Goal: Task Accomplishment & Management: Use online tool/utility

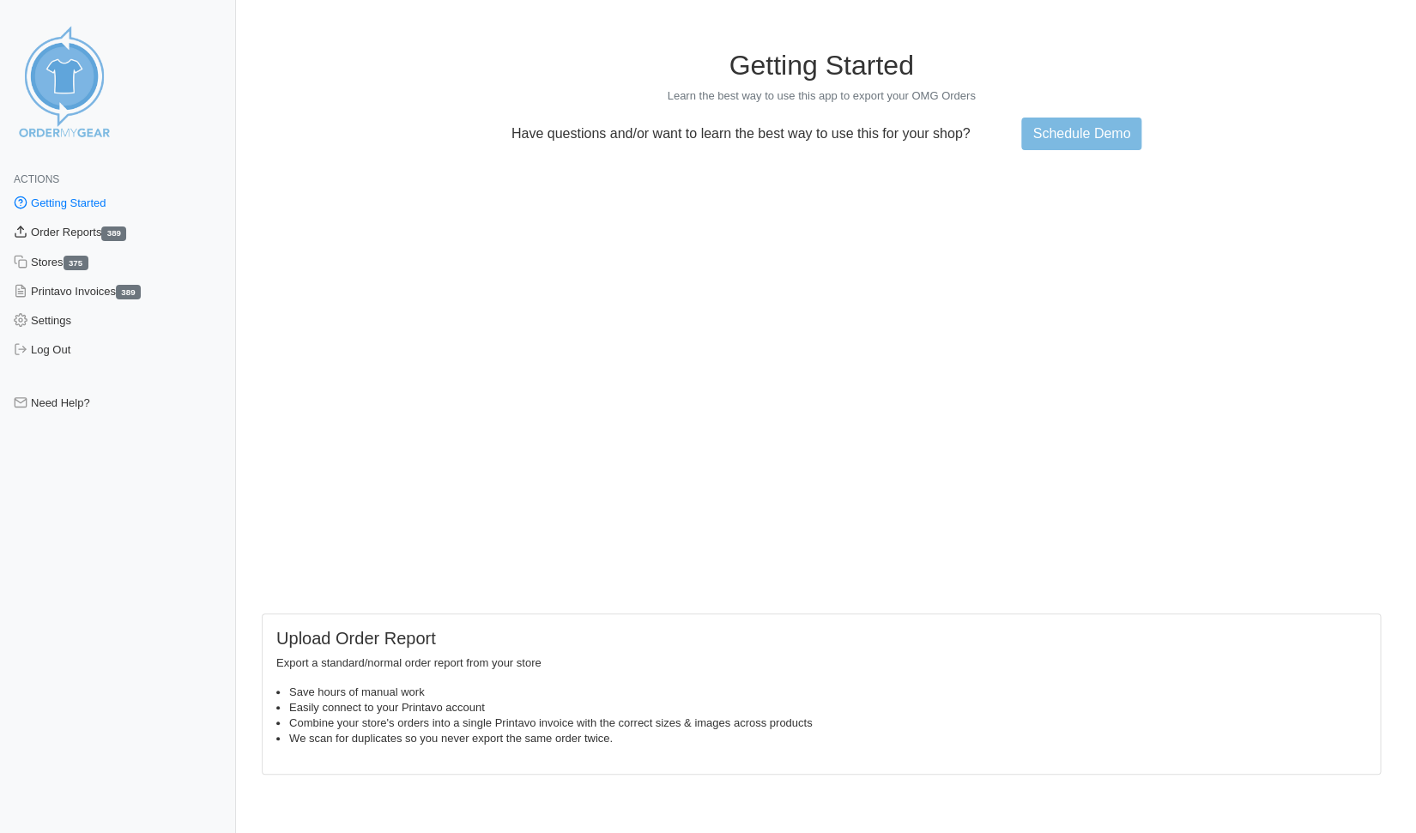
click at [65, 230] on link "Order Reports 389" at bounding box center [118, 232] width 236 height 29
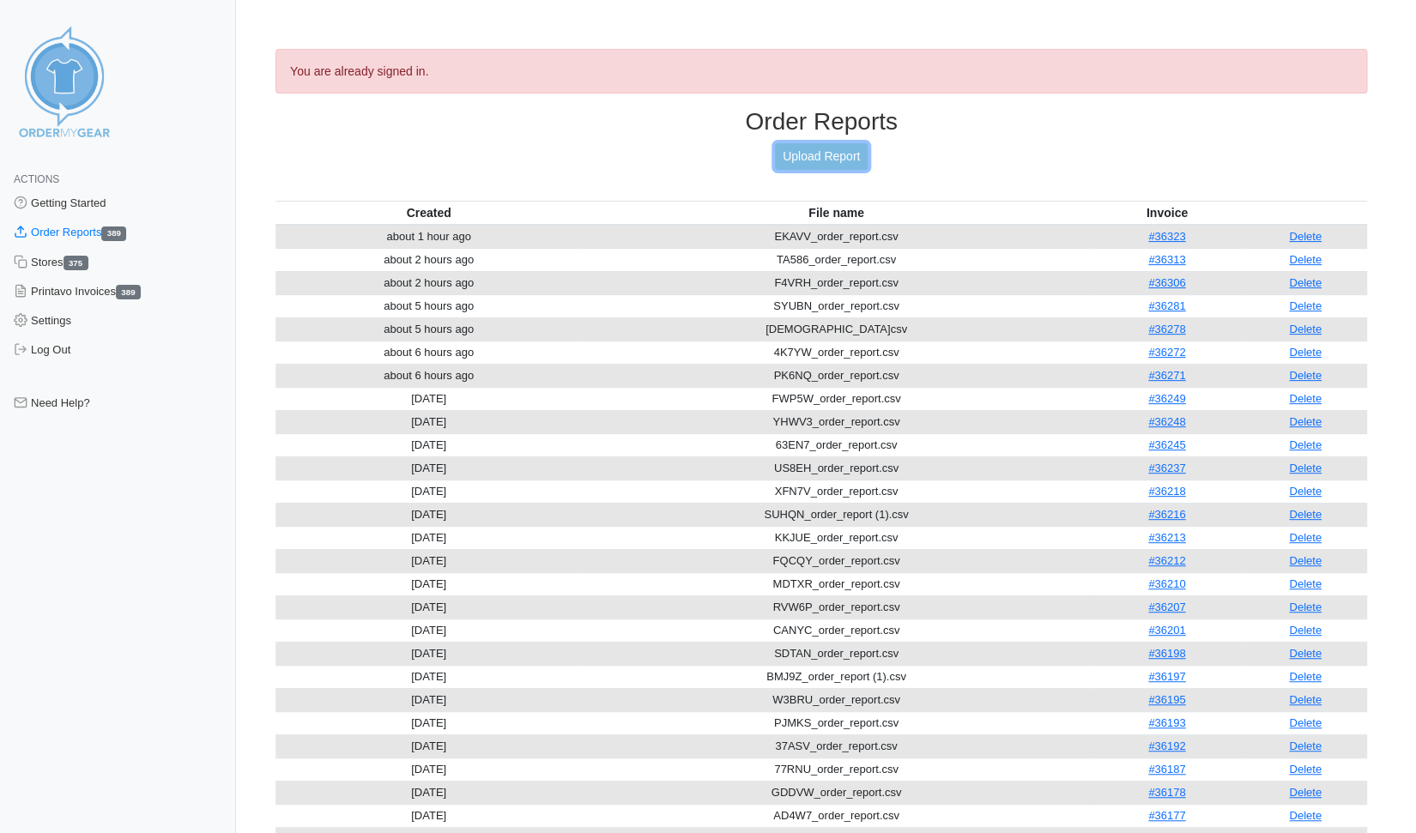
click at [825, 154] on link "Upload Report" at bounding box center [821, 156] width 93 height 27
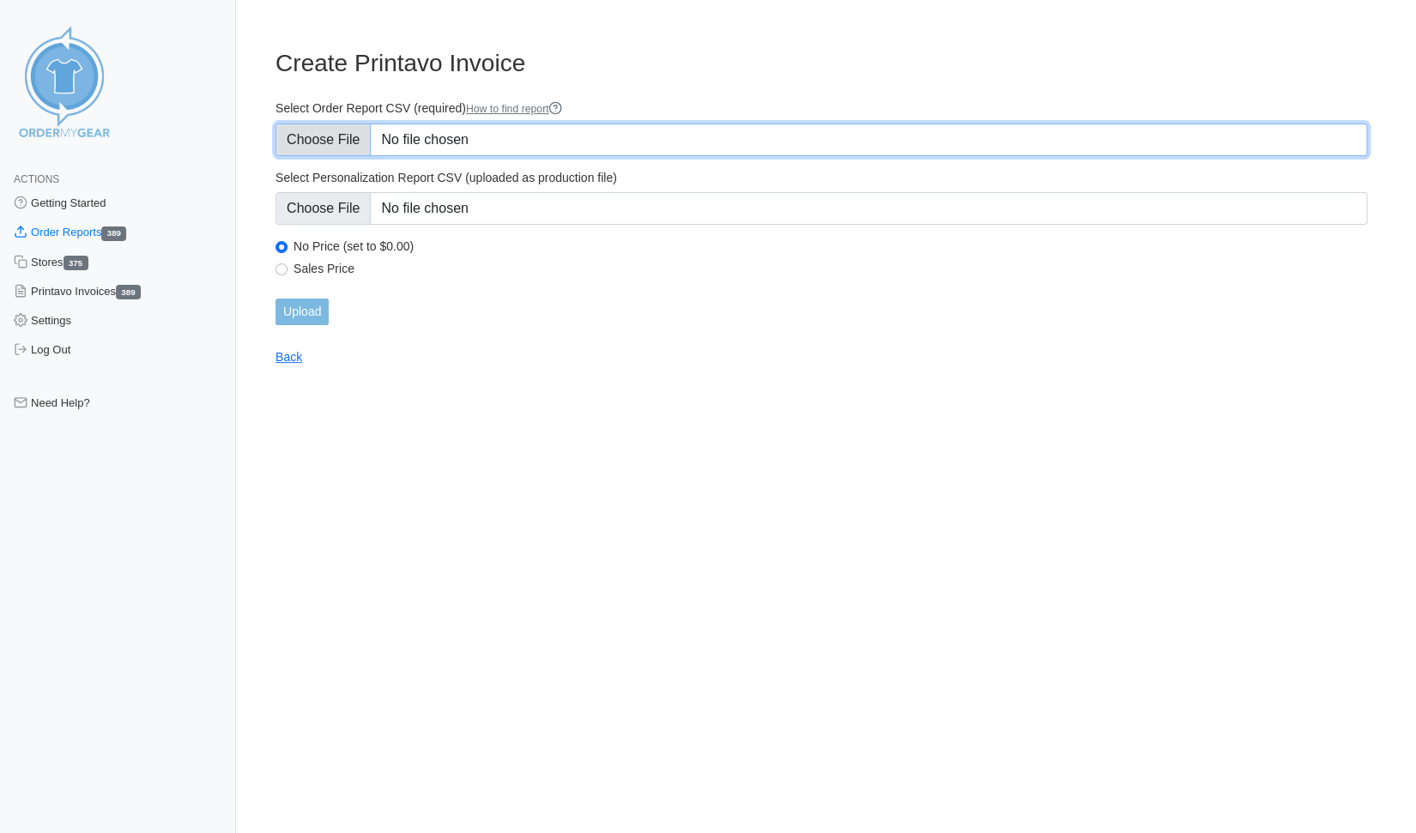
click at [311, 136] on input "Select Order Report CSV (required) How to find report" at bounding box center [821, 140] width 1092 height 33
type input "C:\fakepath\YSD5K_order_report.csv"
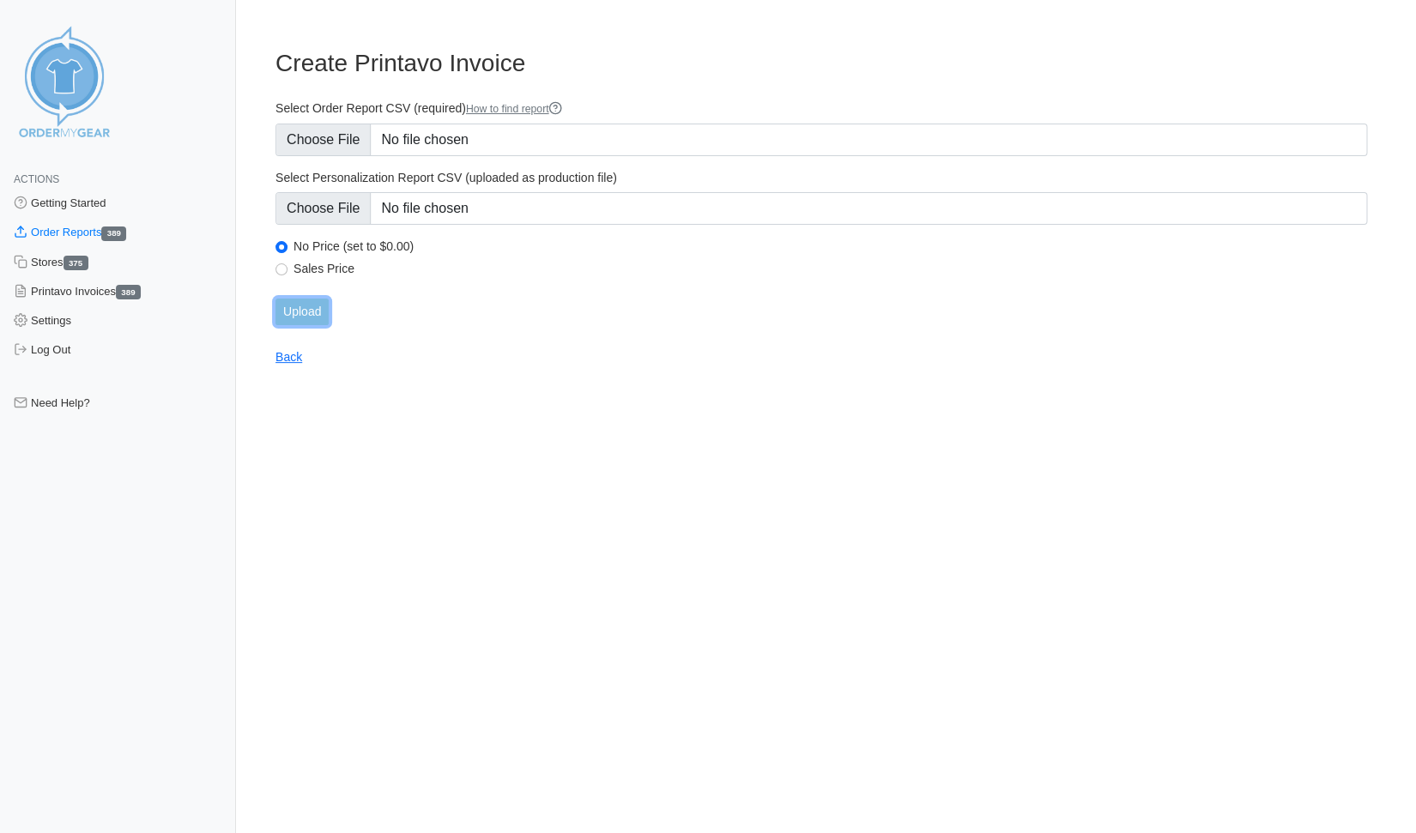
click at [300, 308] on input "Upload" at bounding box center [301, 312] width 53 height 27
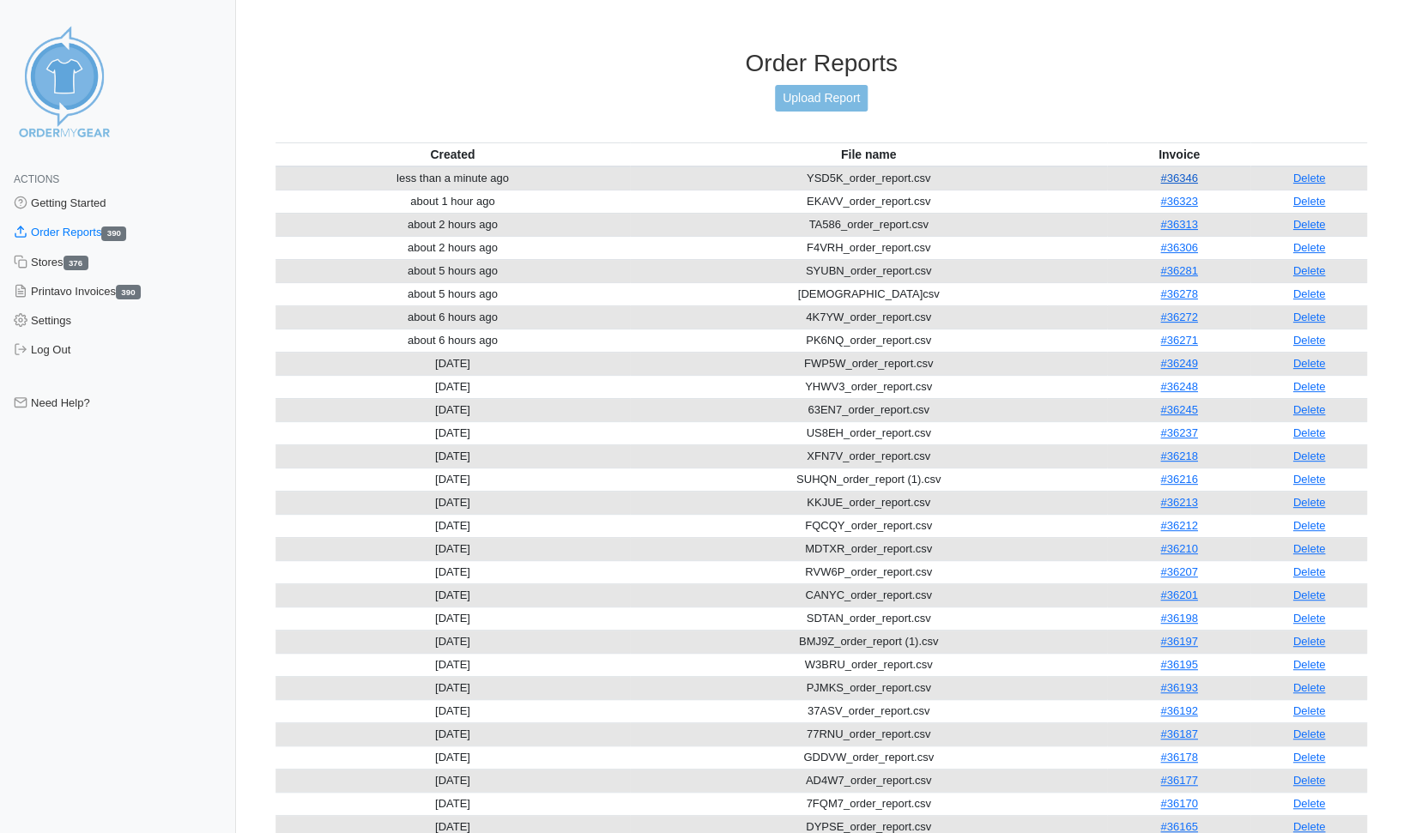
click at [1178, 172] on link "#36346" at bounding box center [1178, 178] width 37 height 13
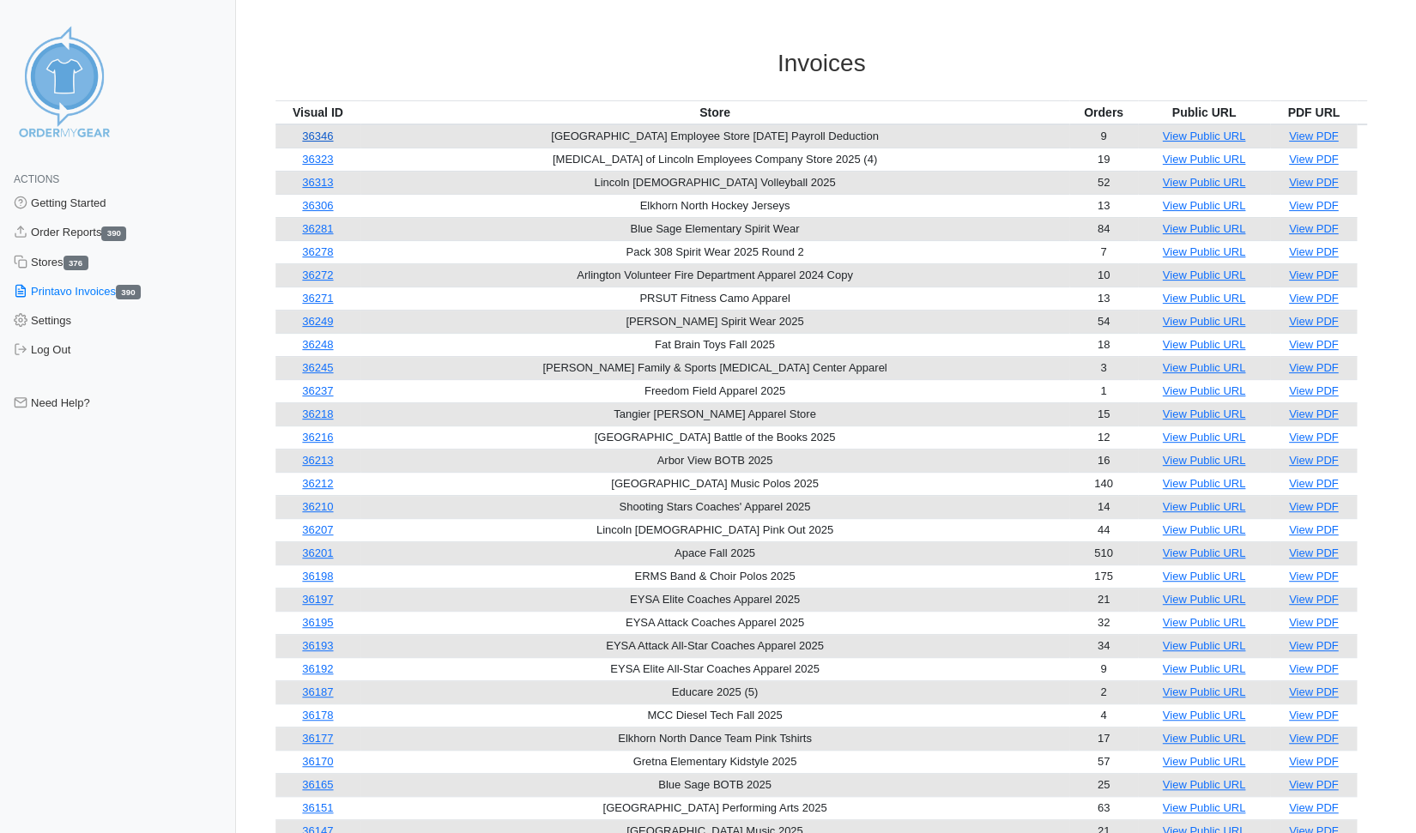
click at [327, 138] on link "36346" at bounding box center [317, 136] width 31 height 13
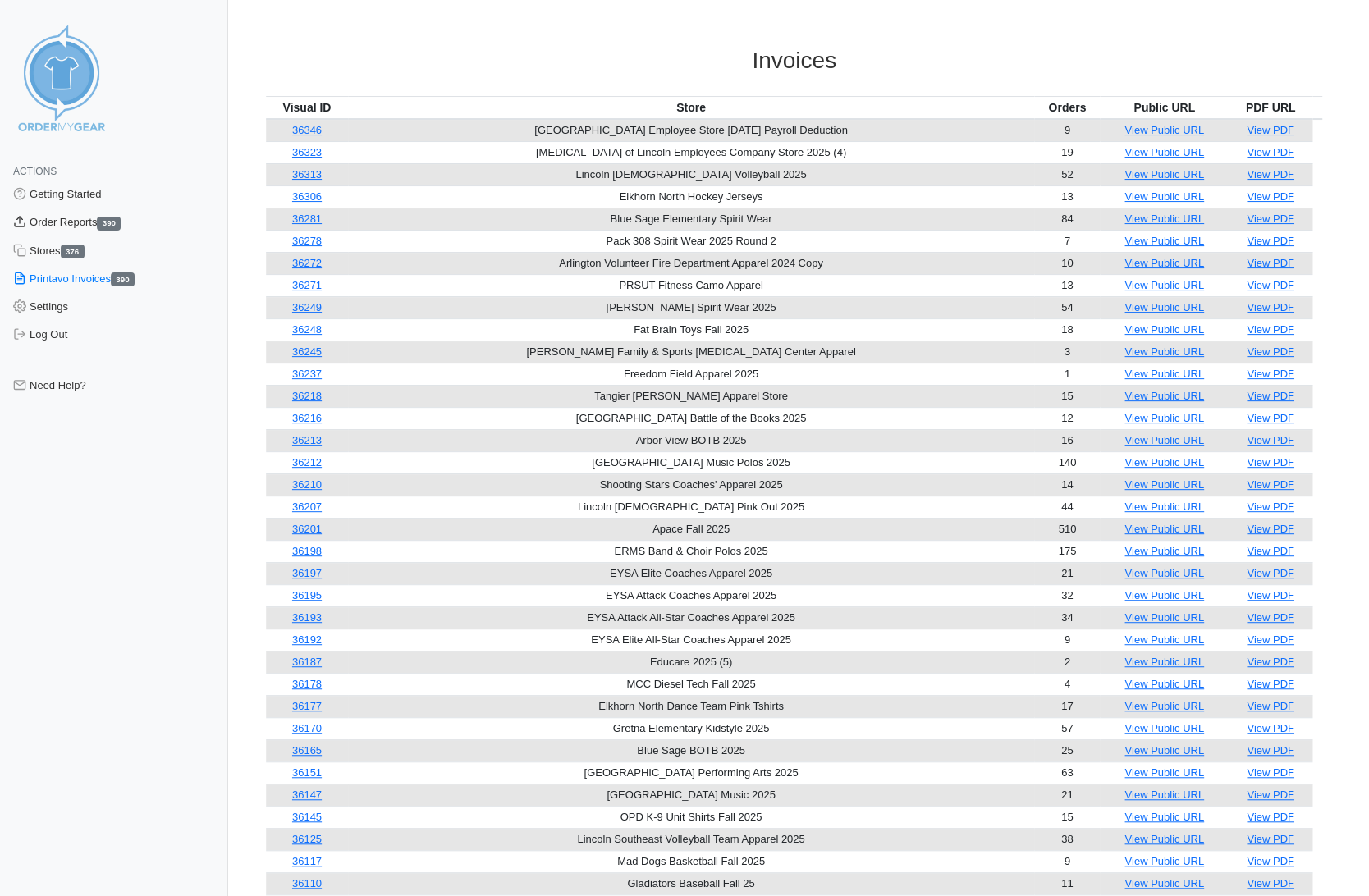
click at [70, 215] on link "Order Reports 390" at bounding box center [114, 222] width 229 height 28
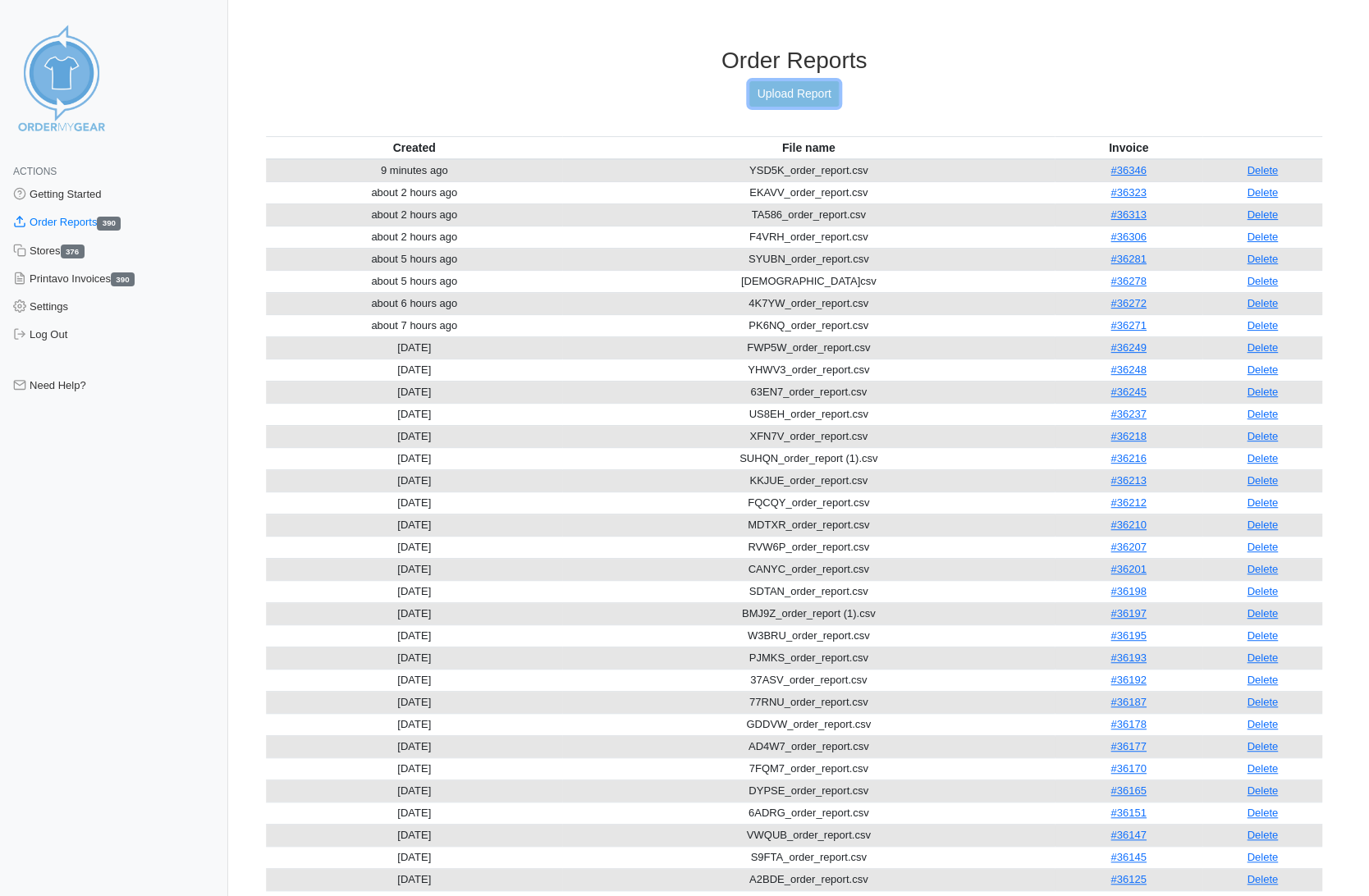
click at [775, 91] on link "Upload Report" at bounding box center [793, 94] width 89 height 26
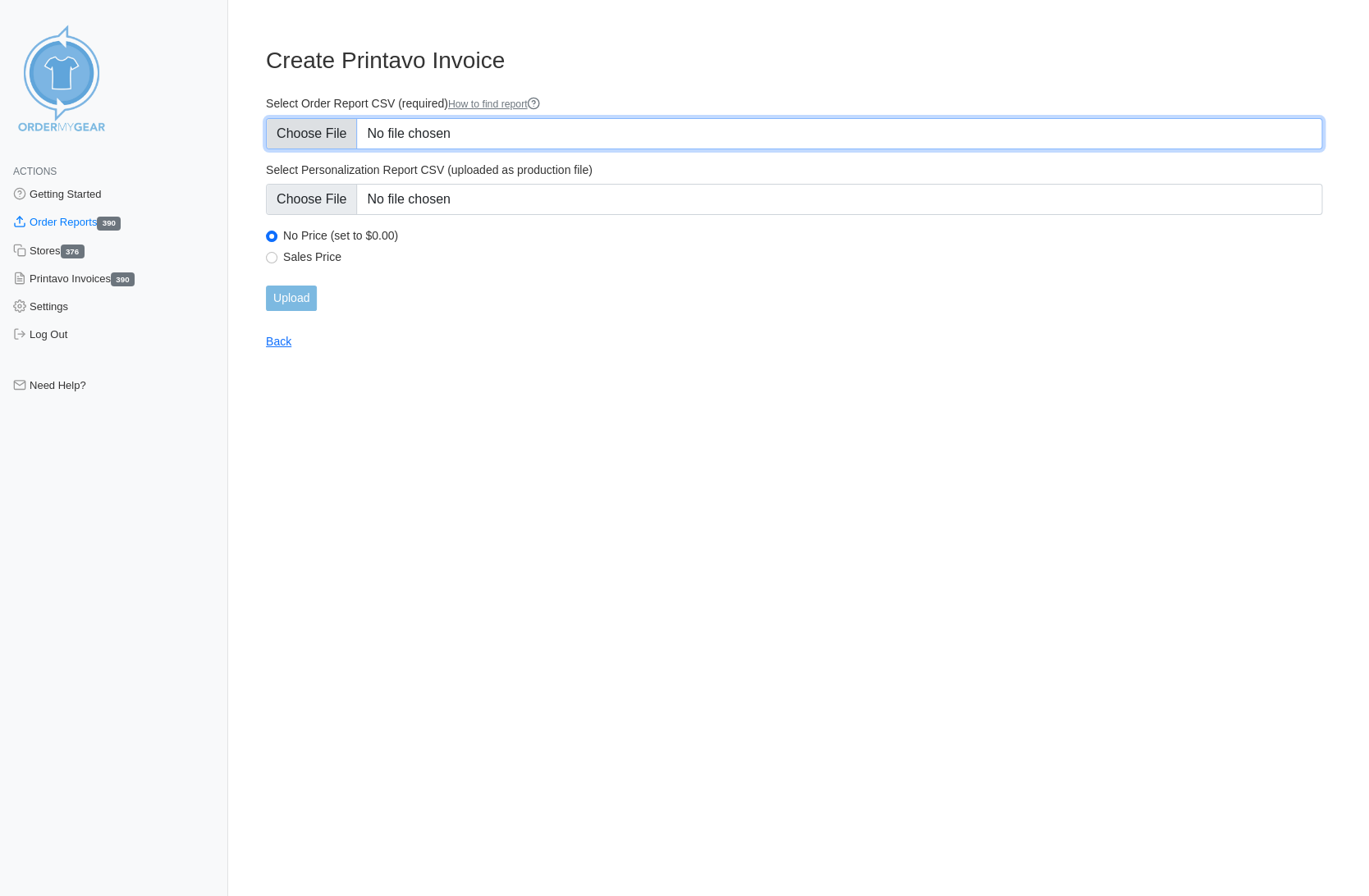
click at [288, 130] on input "Select Order Report CSV (required) How to find report" at bounding box center [794, 134] width 1056 height 32
type input "C:\fakepath\9T39G_order_report.csv"
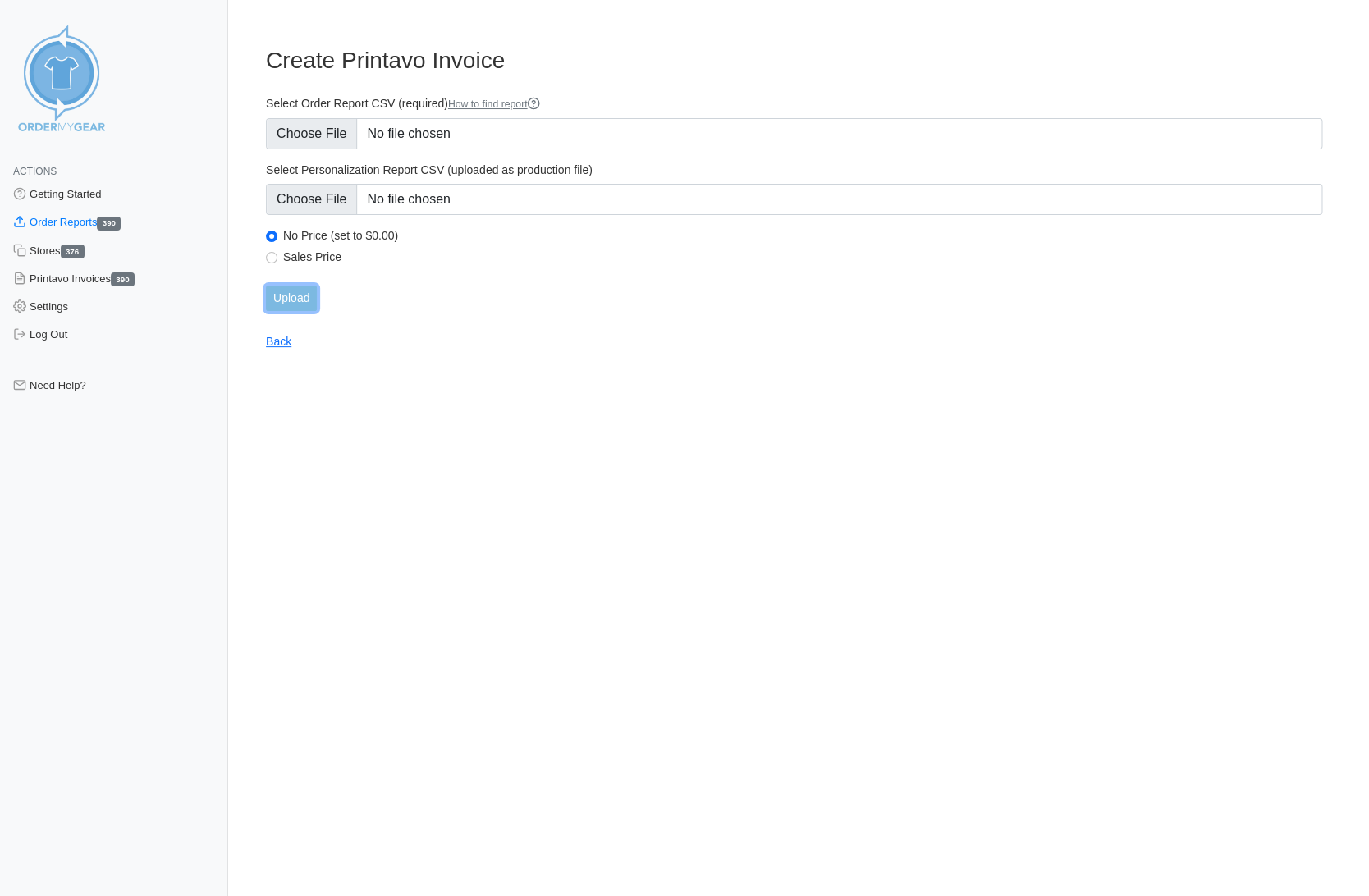
click at [294, 297] on input "Upload" at bounding box center [291, 298] width 51 height 26
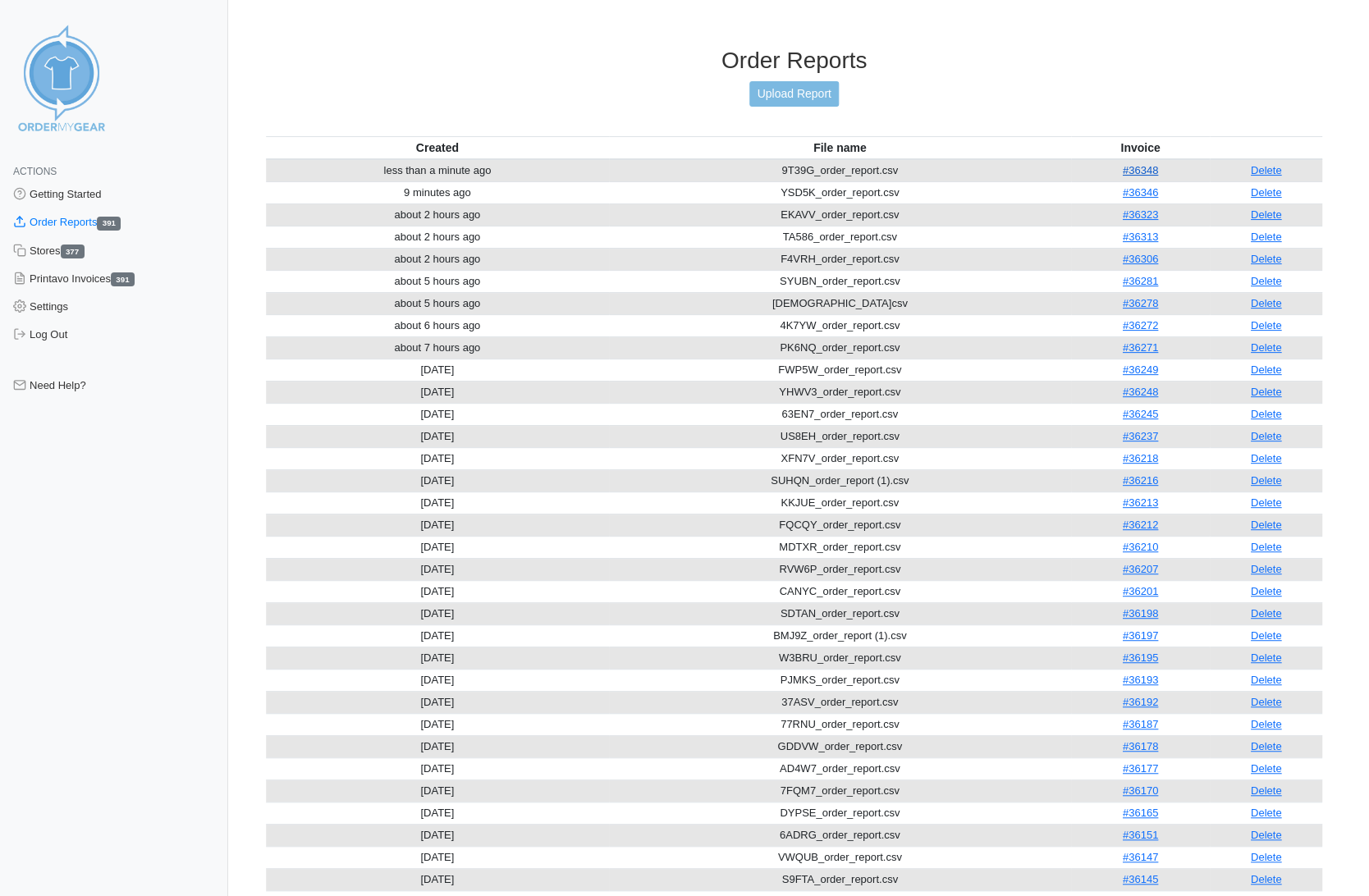
click at [1143, 164] on link "#36348" at bounding box center [1140, 170] width 35 height 12
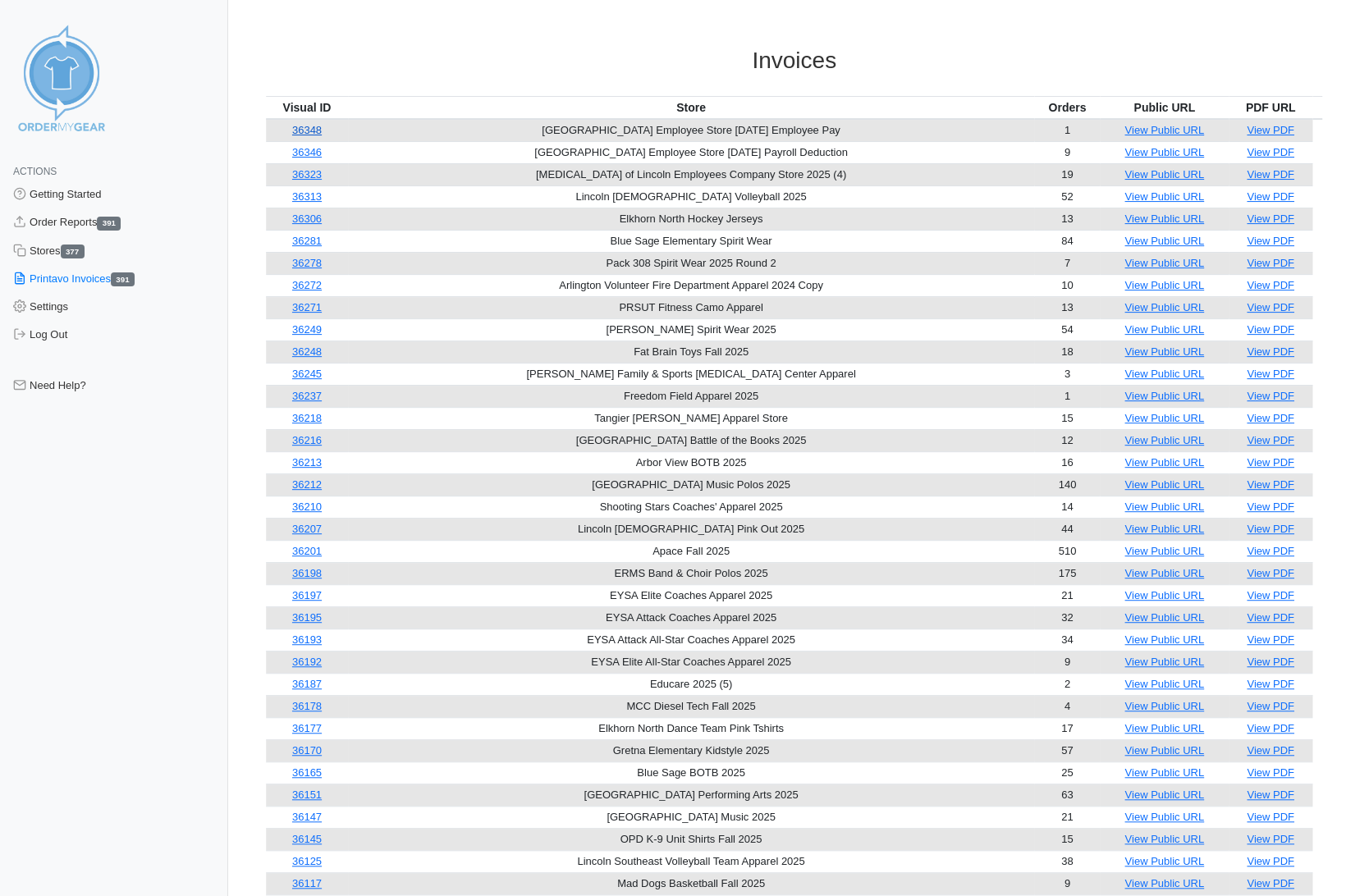
click at [316, 130] on link "36348" at bounding box center [306, 130] width 30 height 12
click at [55, 220] on link "Order Reports 391" at bounding box center [114, 222] width 229 height 28
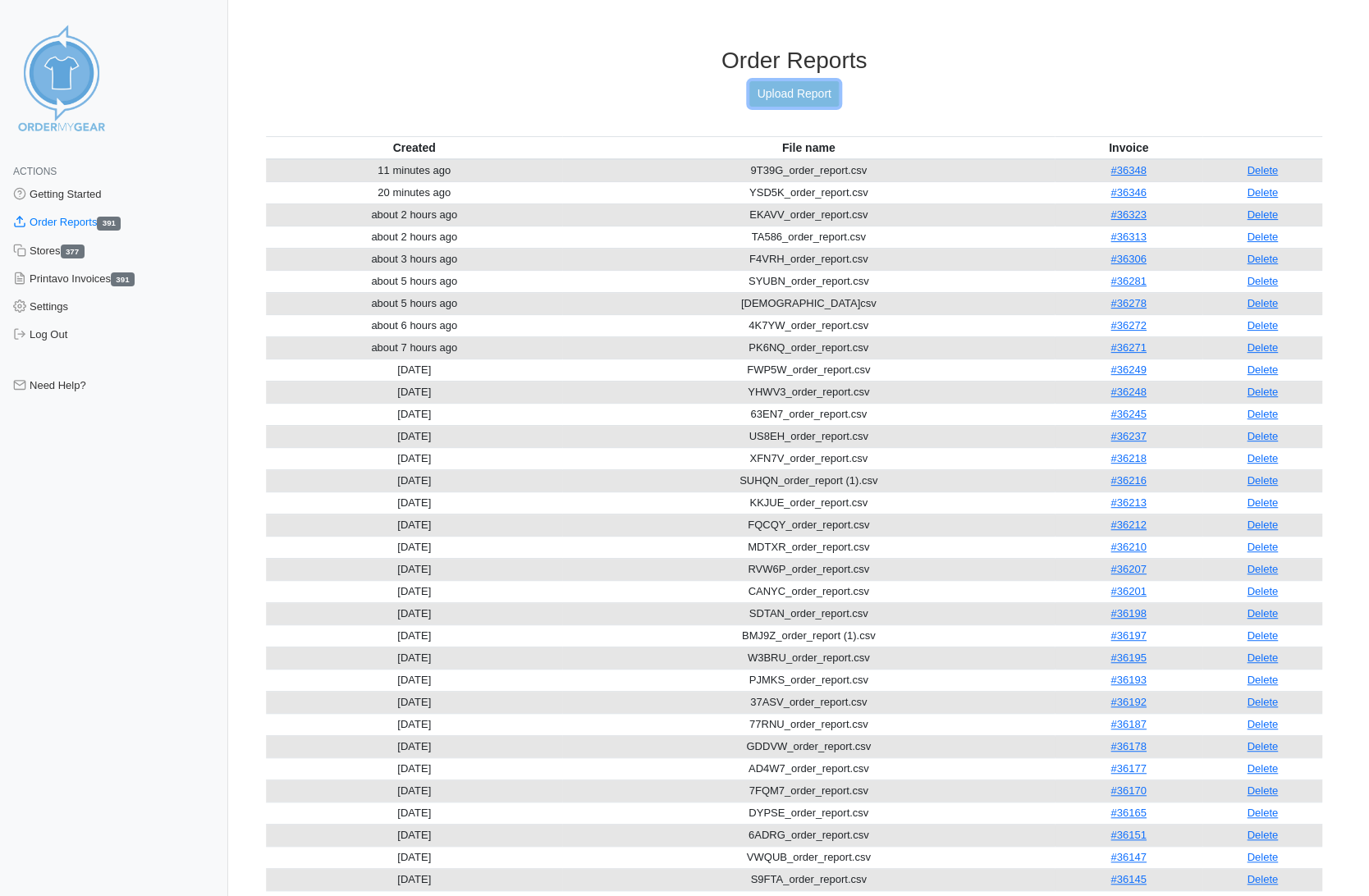
click at [803, 88] on link "Upload Report" at bounding box center [793, 94] width 89 height 26
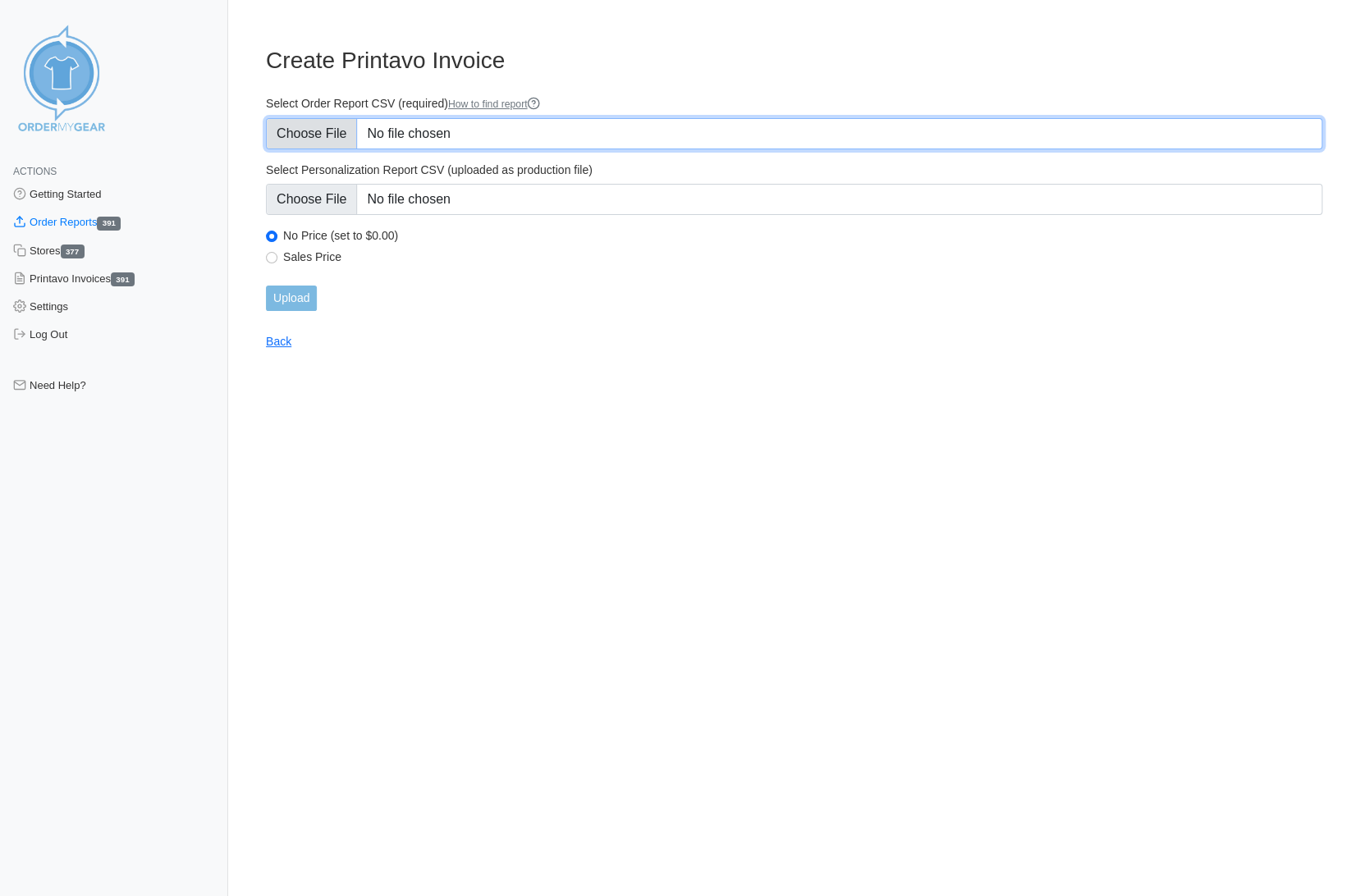
click at [306, 127] on input "Select Order Report CSV (required) How to find report" at bounding box center [794, 134] width 1056 height 32
type input "C:\fakepath\QVVN7_order_report.csv"
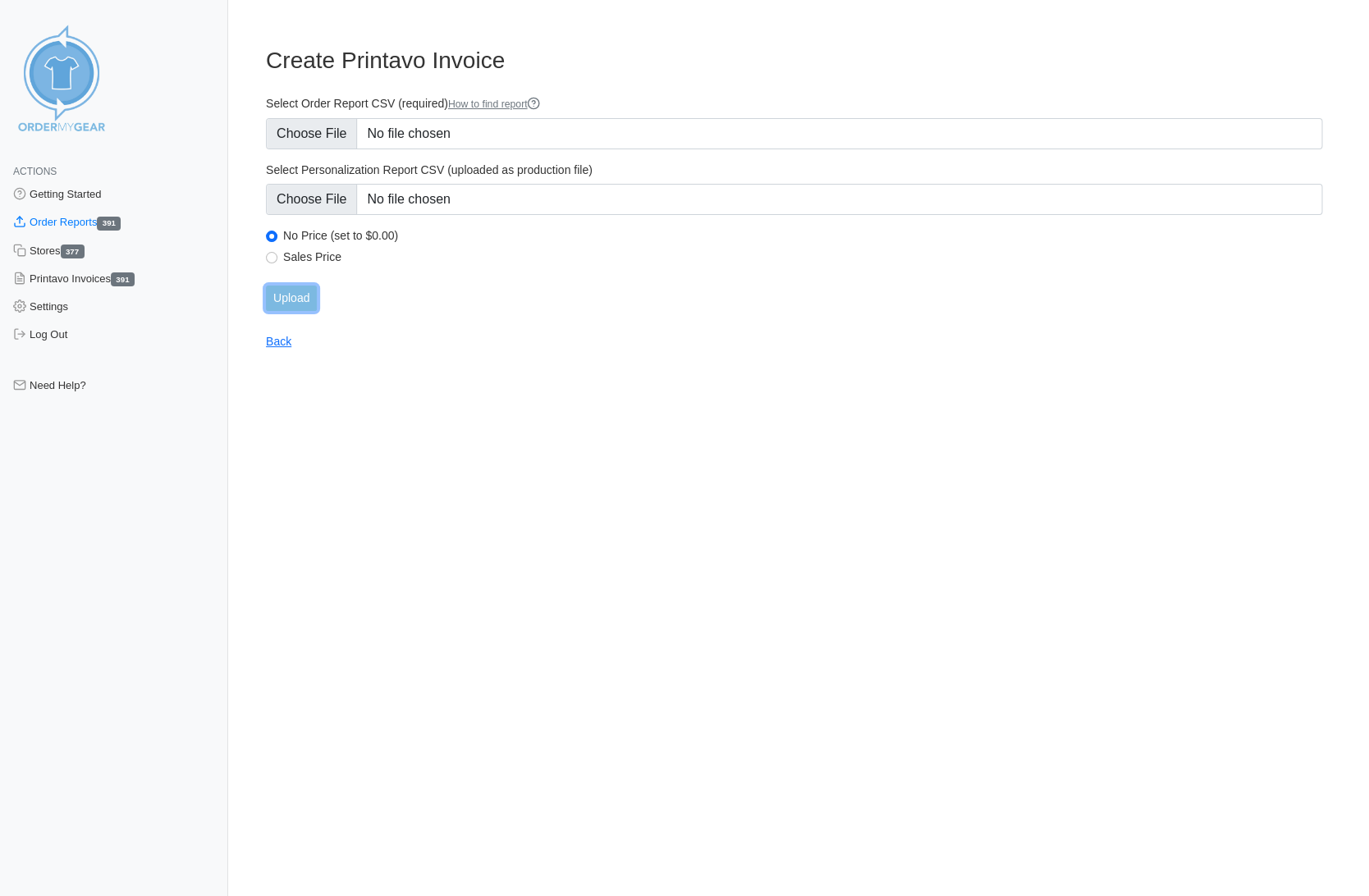
click at [286, 298] on input "Upload" at bounding box center [291, 298] width 51 height 26
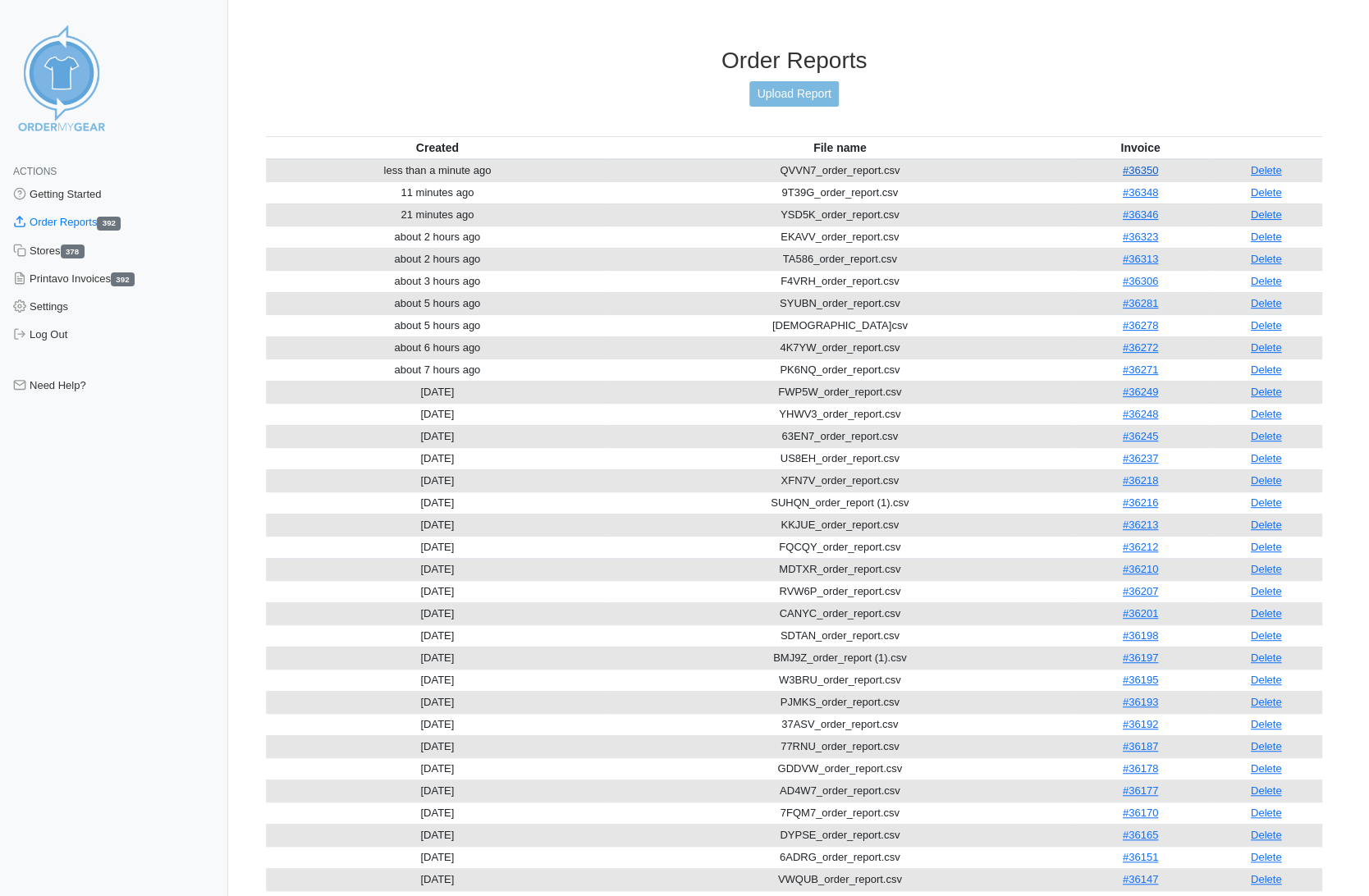
click at [1137, 164] on link "#36350" at bounding box center [1140, 170] width 35 height 12
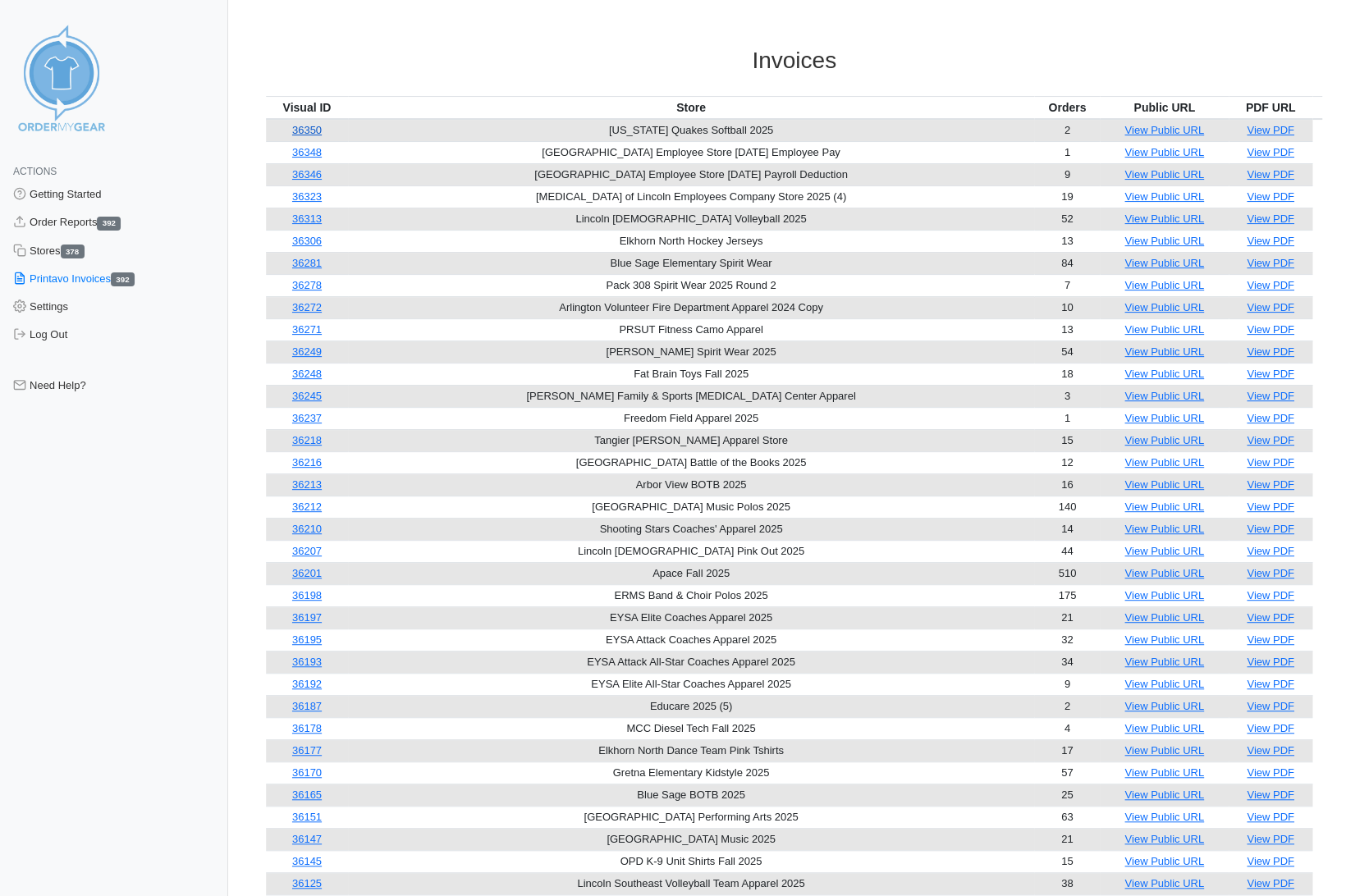
click at [318, 128] on link "36350" at bounding box center [306, 130] width 30 height 12
